Goal: Task Accomplishment & Management: Complete application form

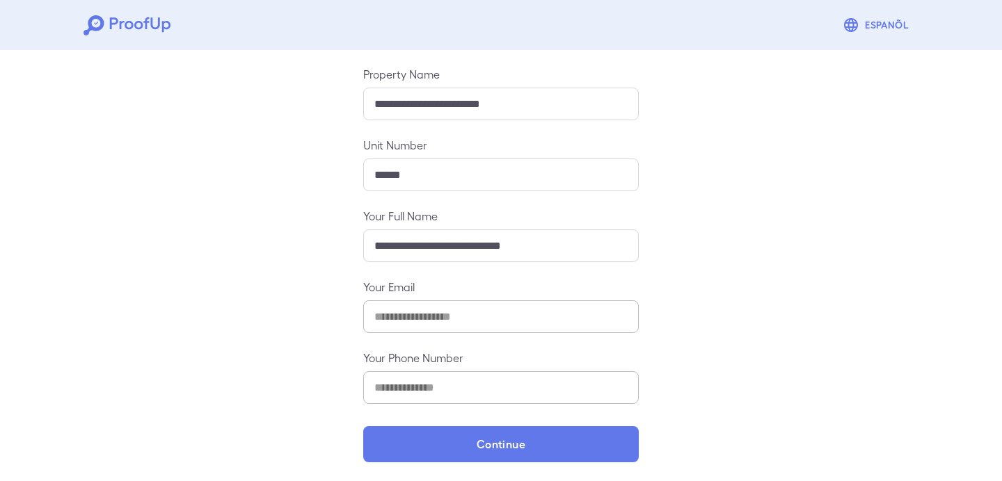
scroll to position [149, 0]
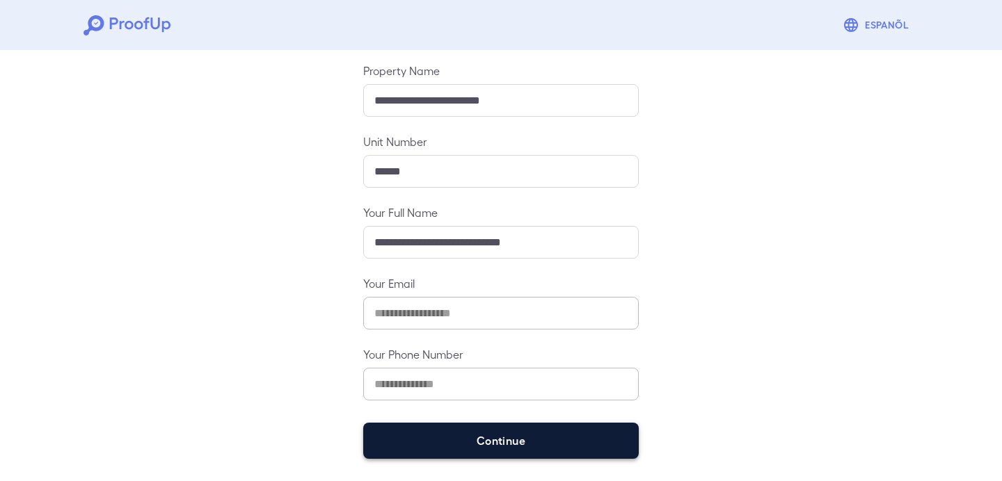
click at [415, 440] on button "Continue" at bounding box center [500, 441] width 275 height 36
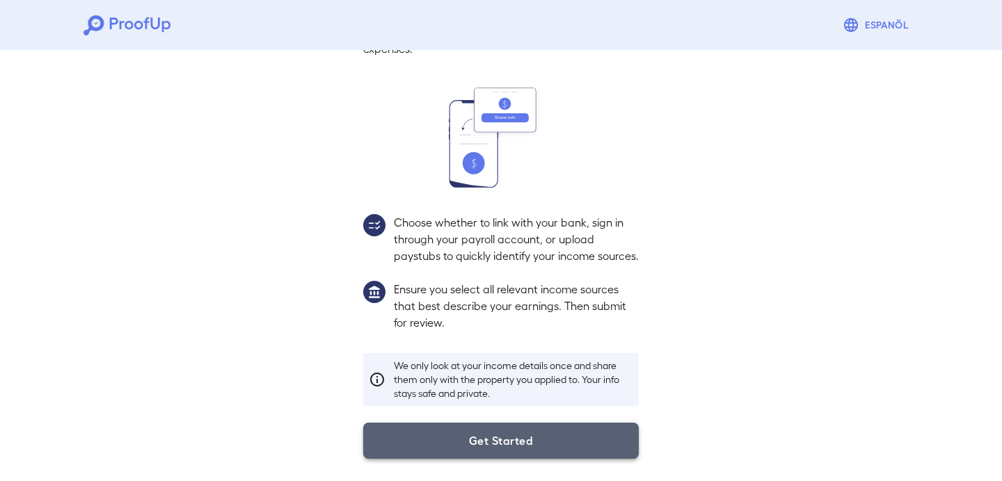
click at [412, 437] on button "Get Started" at bounding box center [500, 441] width 275 height 36
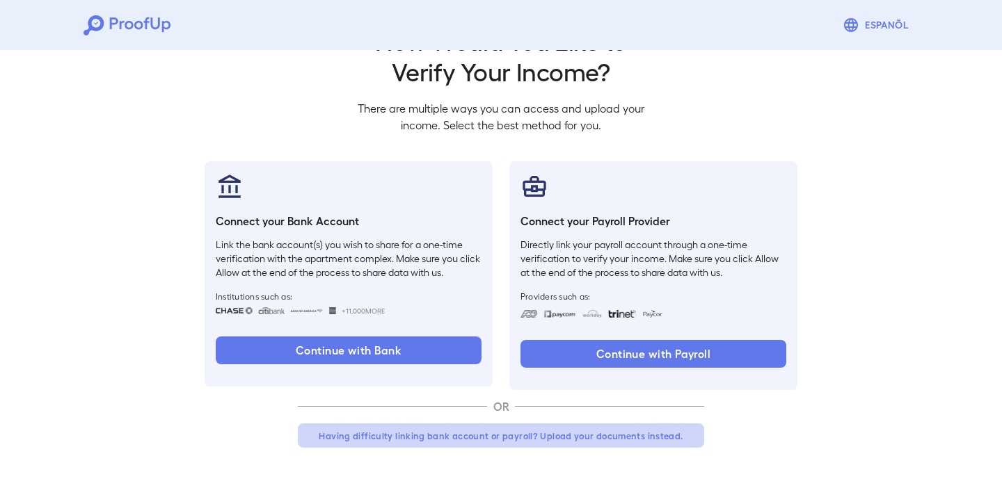
click at [426, 437] on button "Having difficulty linking bank account or payroll? Upload your documents instea…" at bounding box center [501, 436] width 406 height 25
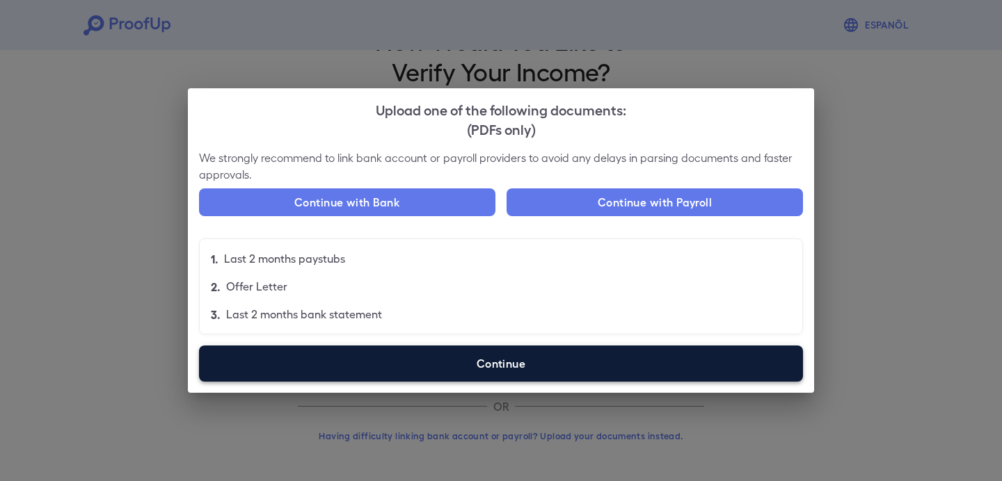
click at [393, 362] on label "Continue" at bounding box center [501, 364] width 604 height 36
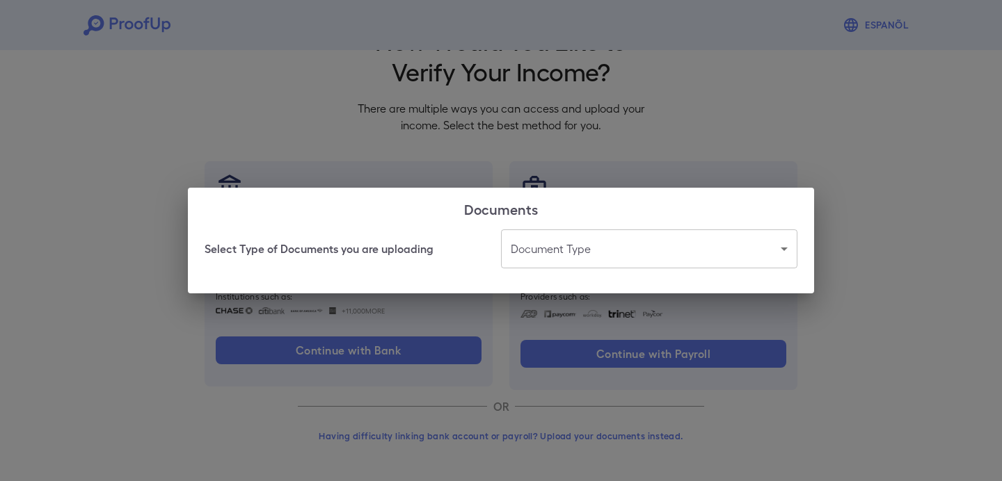
click at [600, 248] on body "Espanõl Go back How Would You Like to Verify Your Income? There are multiple wa…" at bounding box center [501, 215] width 1002 height 531
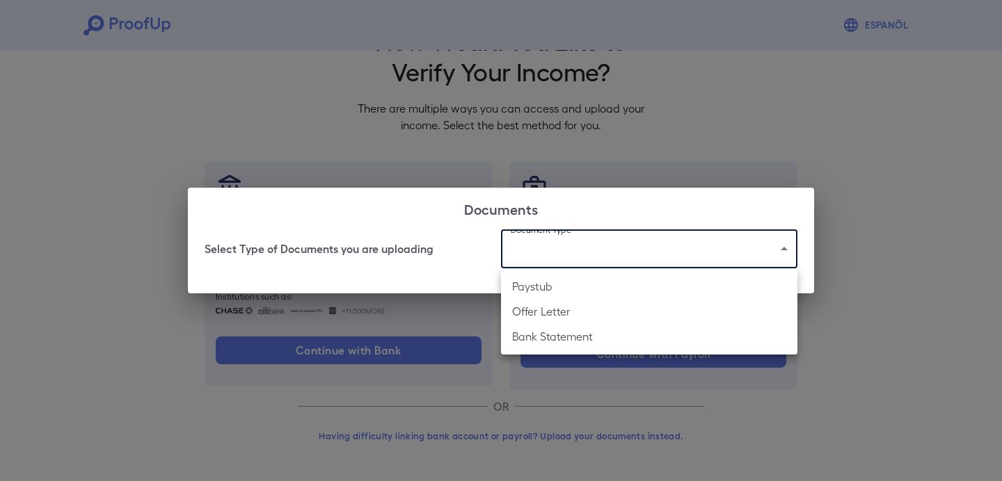
click at [582, 343] on li "Bank Statement" at bounding box center [649, 336] width 296 height 25
type input "**********"
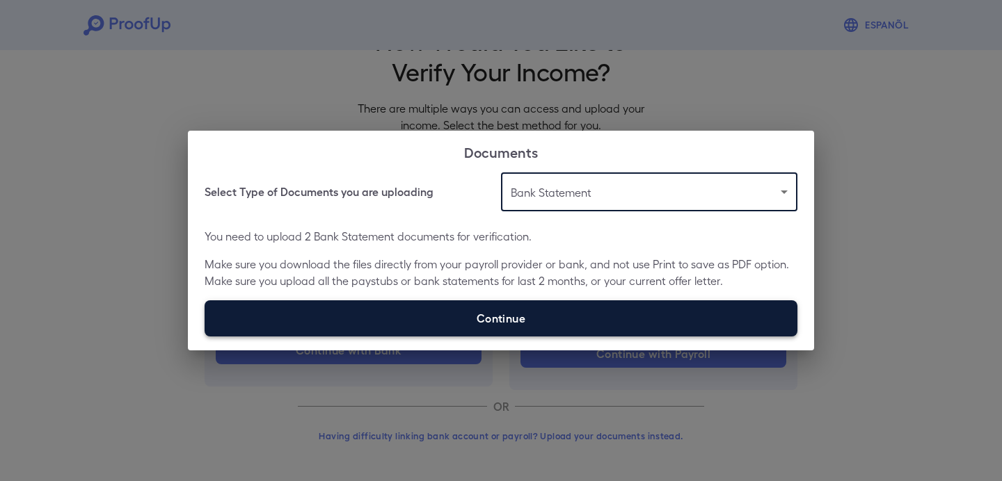
click at [559, 330] on label "Continue" at bounding box center [500, 318] width 593 height 36
click at [205, 336] on input "Continue" at bounding box center [204, 336] width 1 height 1
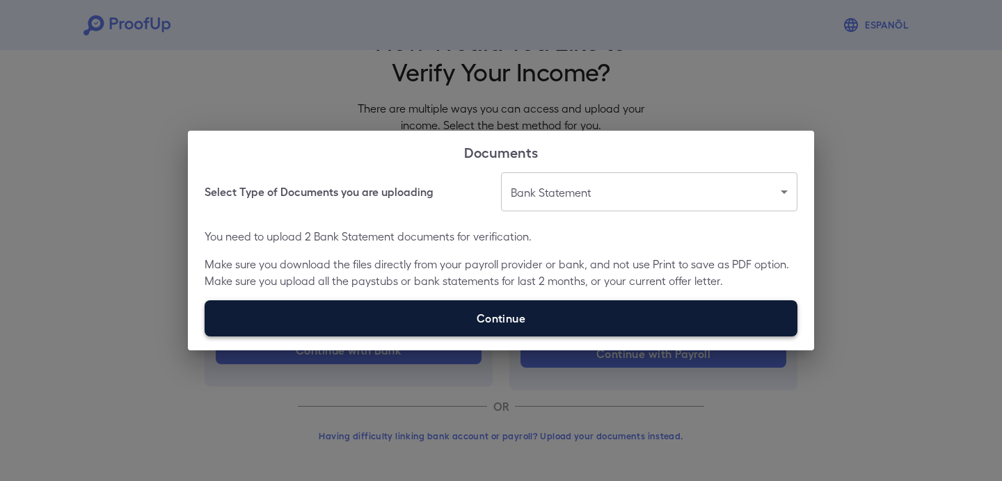
type input "**********"
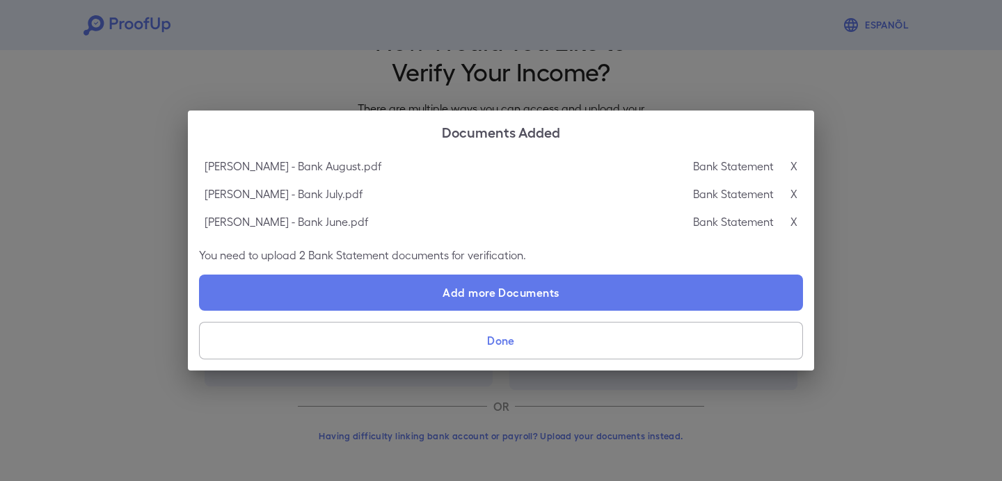
click at [663, 335] on button "Done" at bounding box center [501, 341] width 604 height 38
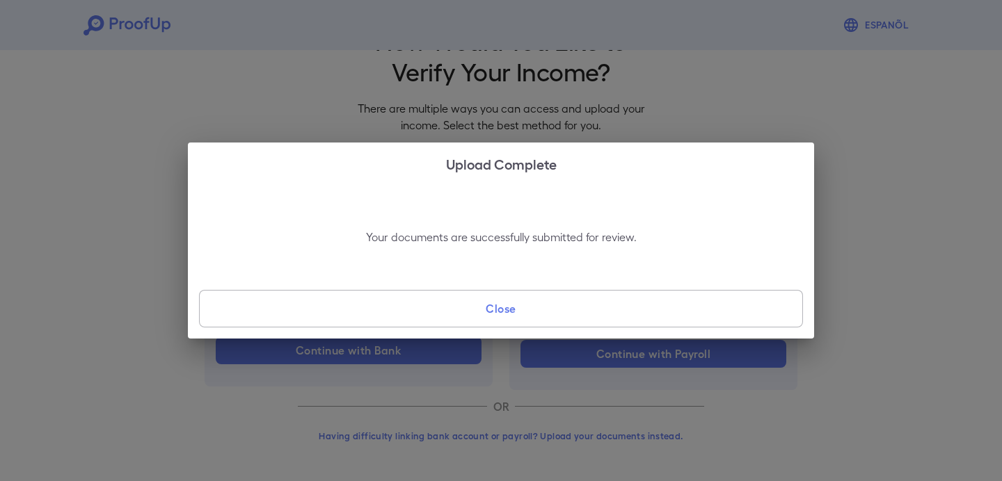
click at [645, 316] on button "Close" at bounding box center [501, 309] width 604 height 38
